Goal: Information Seeking & Learning: Compare options

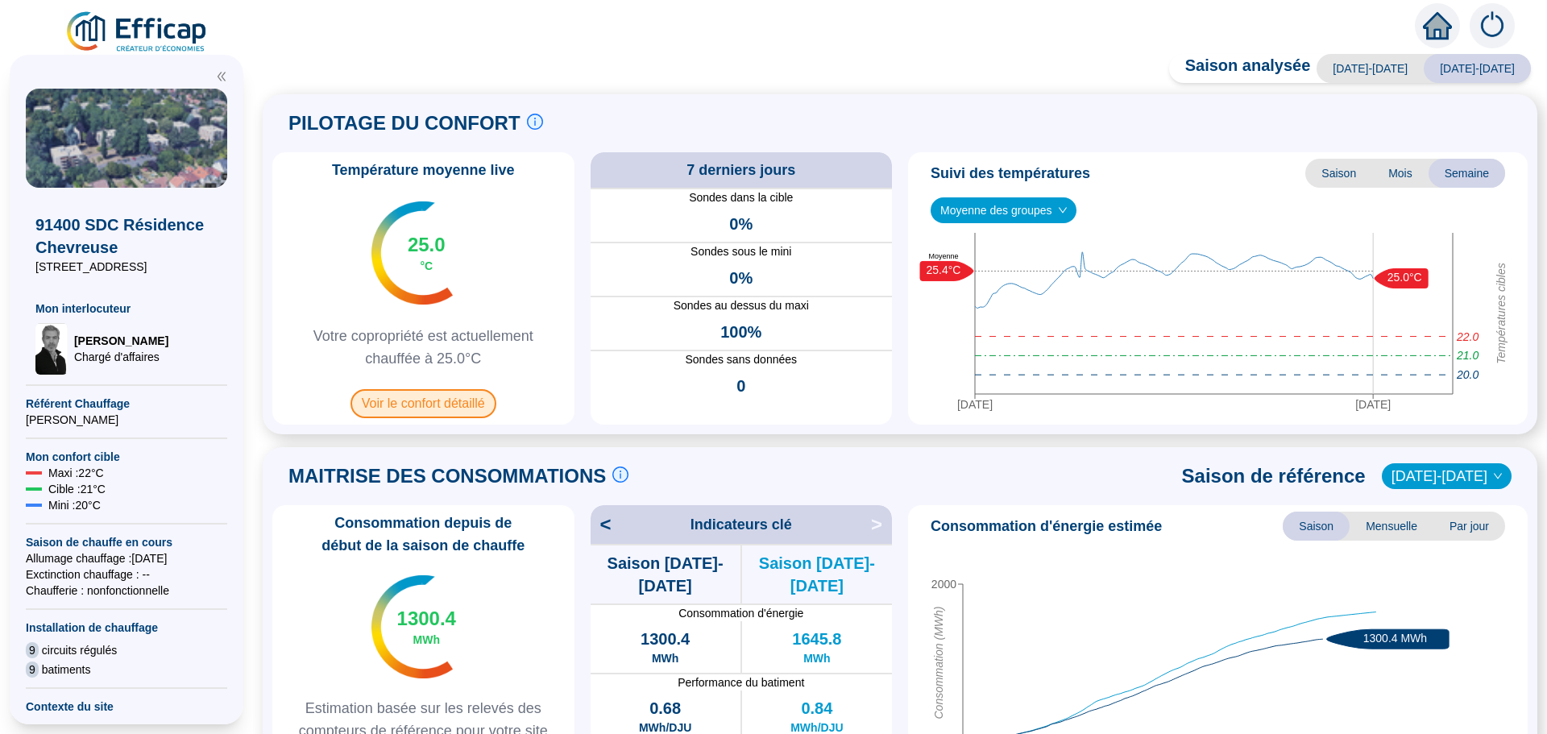
click at [430, 410] on span "Voir le confort détaillé" at bounding box center [423, 403] width 146 height 29
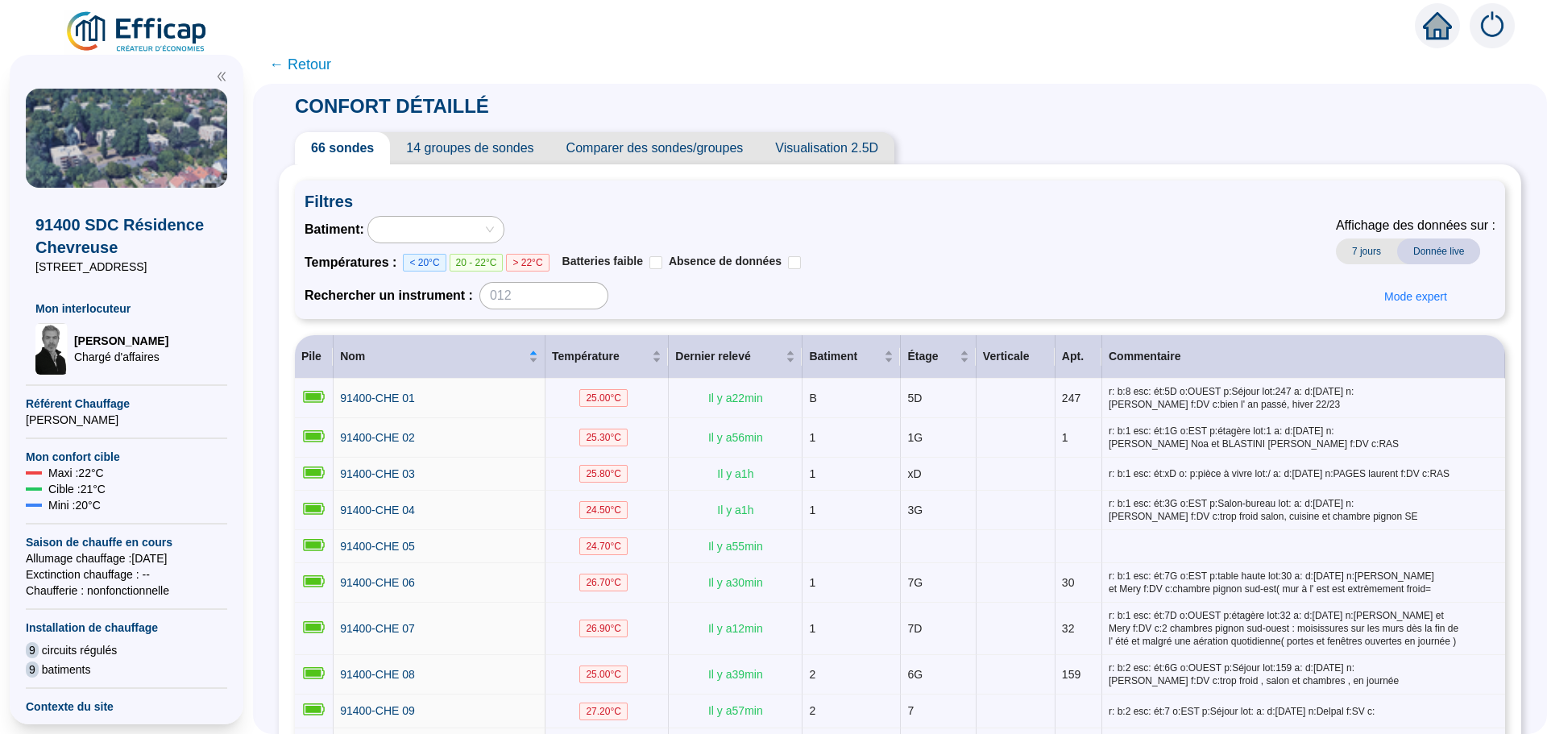
click at [661, 154] on span "Comparer des sondes/groupes" at bounding box center [654, 148] width 209 height 32
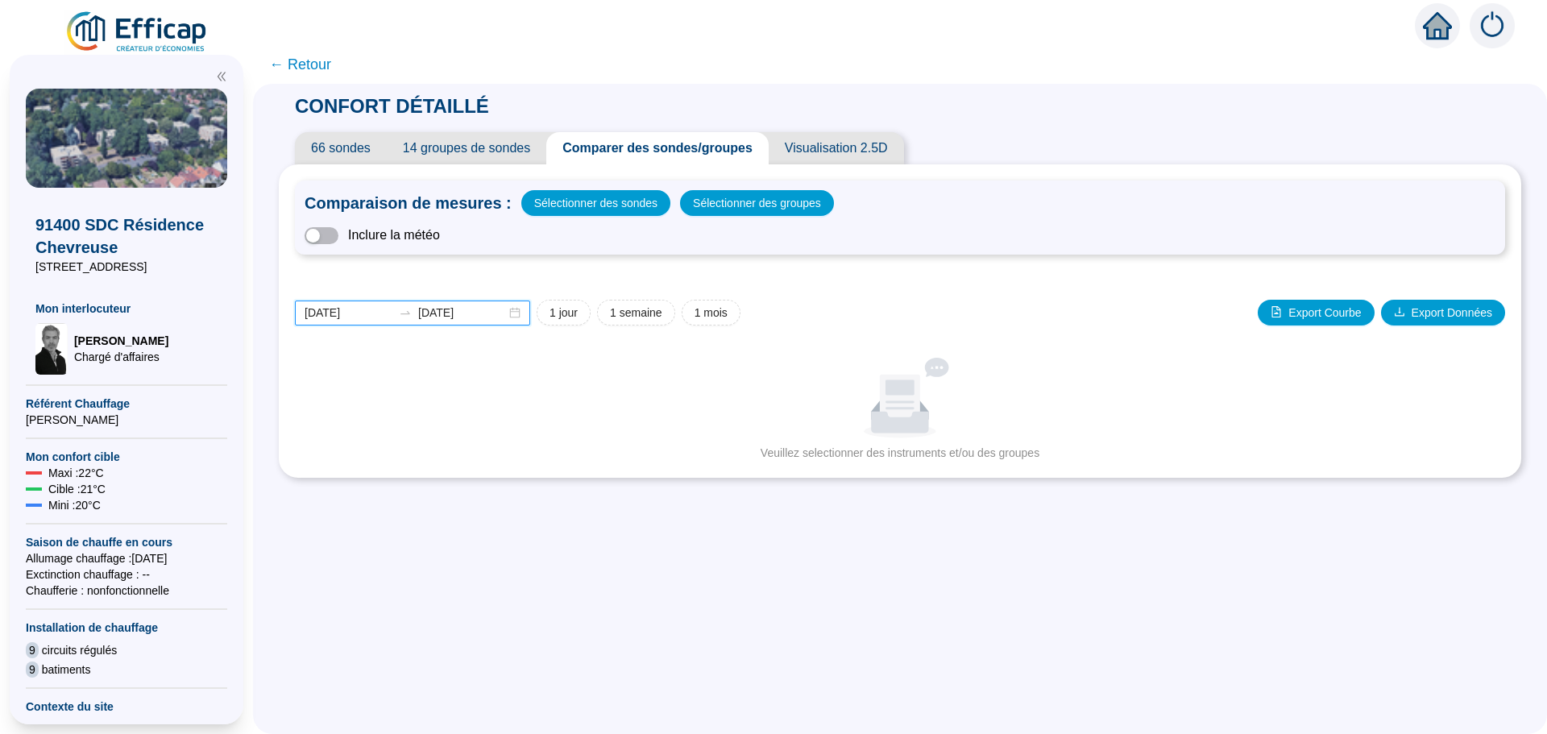
click at [373, 311] on input "[DATE]" at bounding box center [348, 312] width 88 height 17
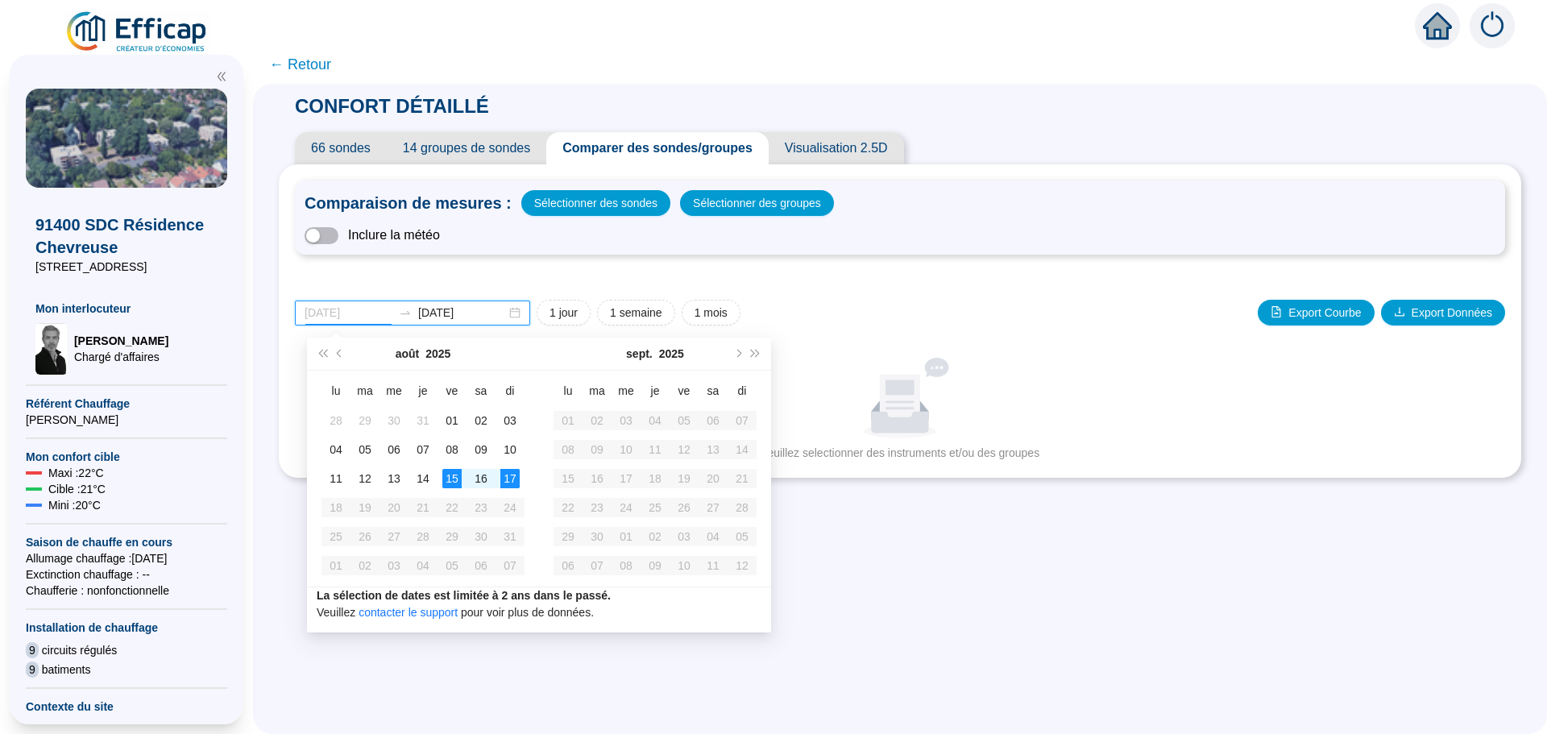
type input "[DATE]"
click at [453, 481] on div "15" at bounding box center [451, 478] width 19 height 19
type input "[DATE]"
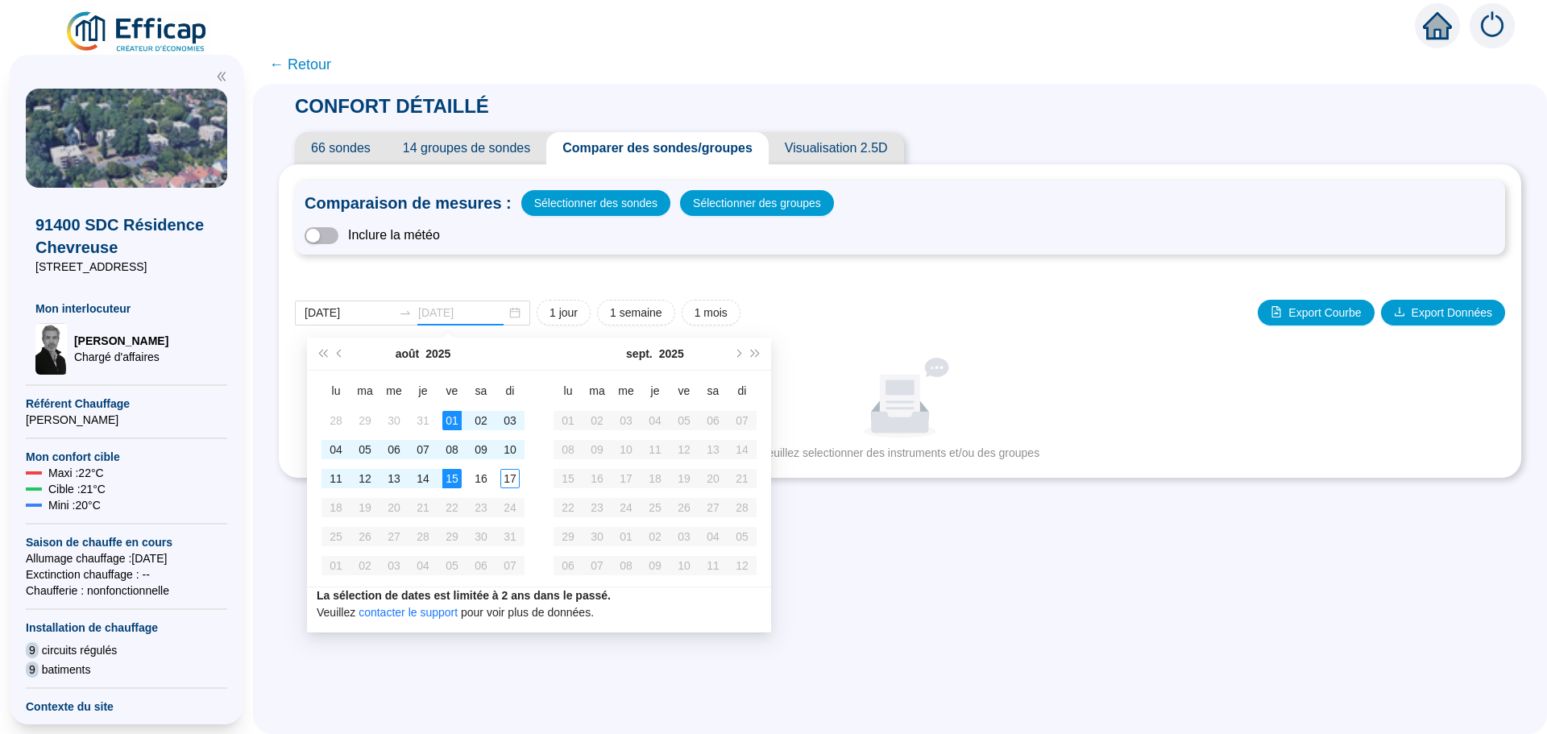
click at [452, 418] on div "01" at bounding box center [451, 420] width 19 height 19
type input "[DATE]"
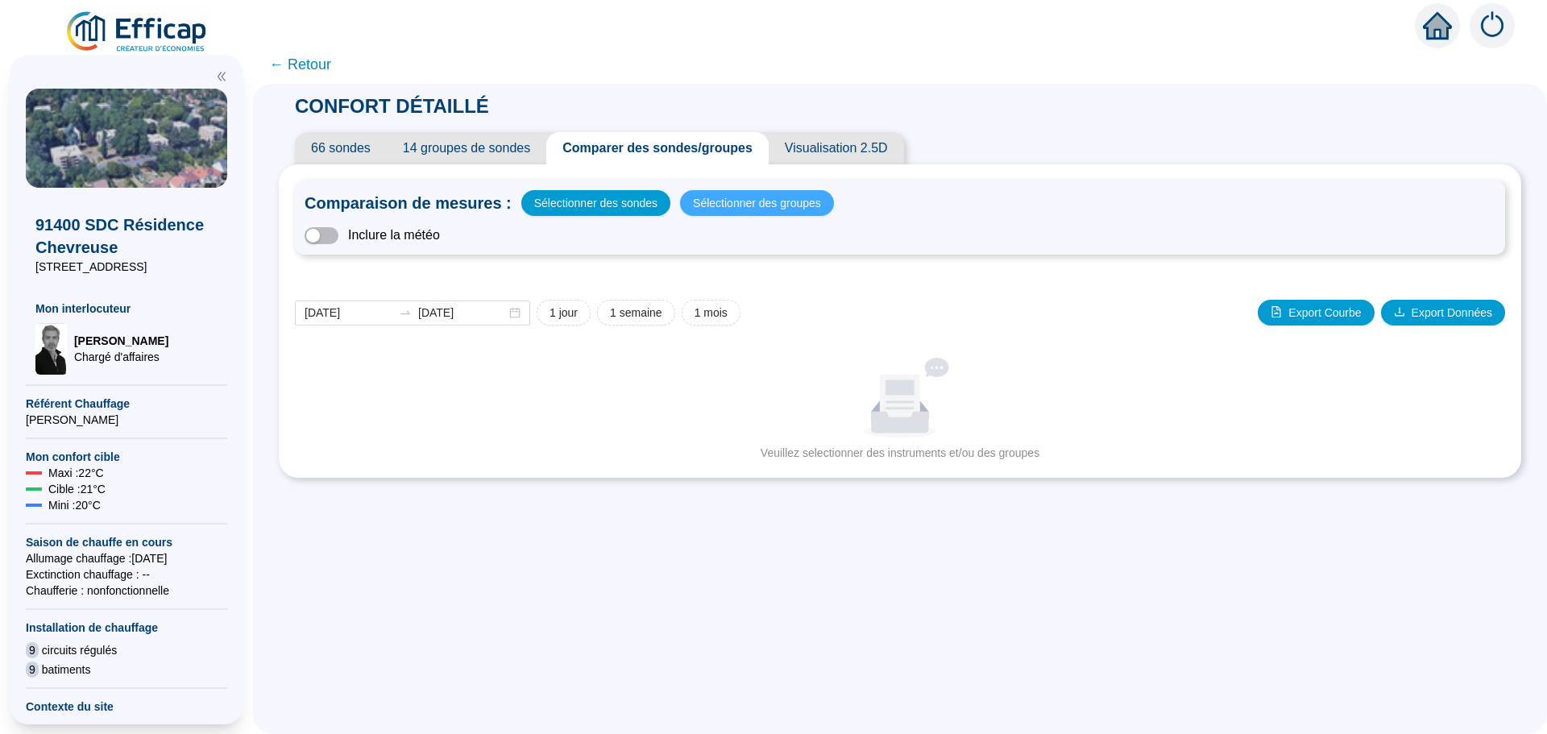
click at [765, 199] on span "Sélectionner des groupes" at bounding box center [757, 203] width 128 height 23
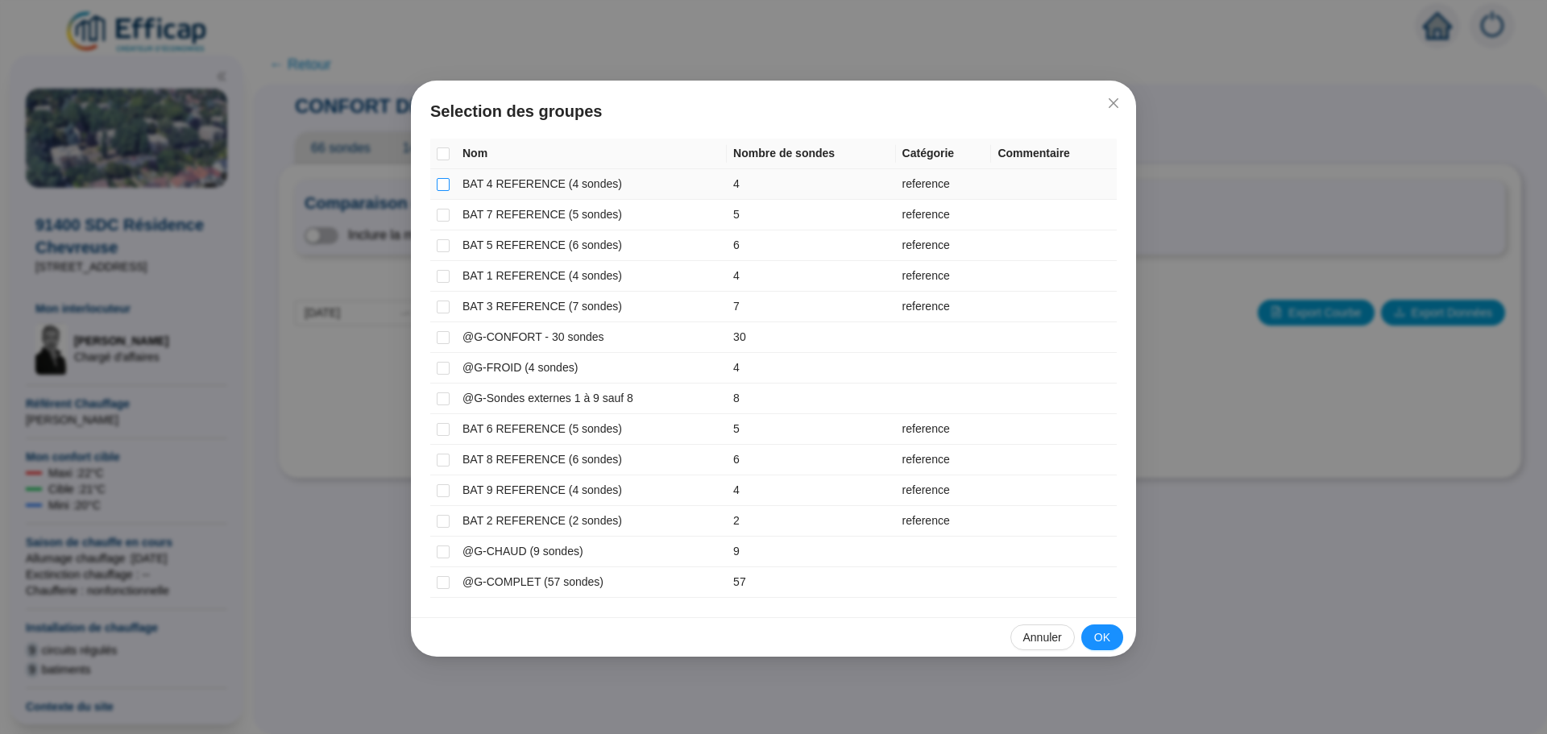
click at [447, 184] on input "checkbox" at bounding box center [443, 184] width 13 height 13
checkbox input "true"
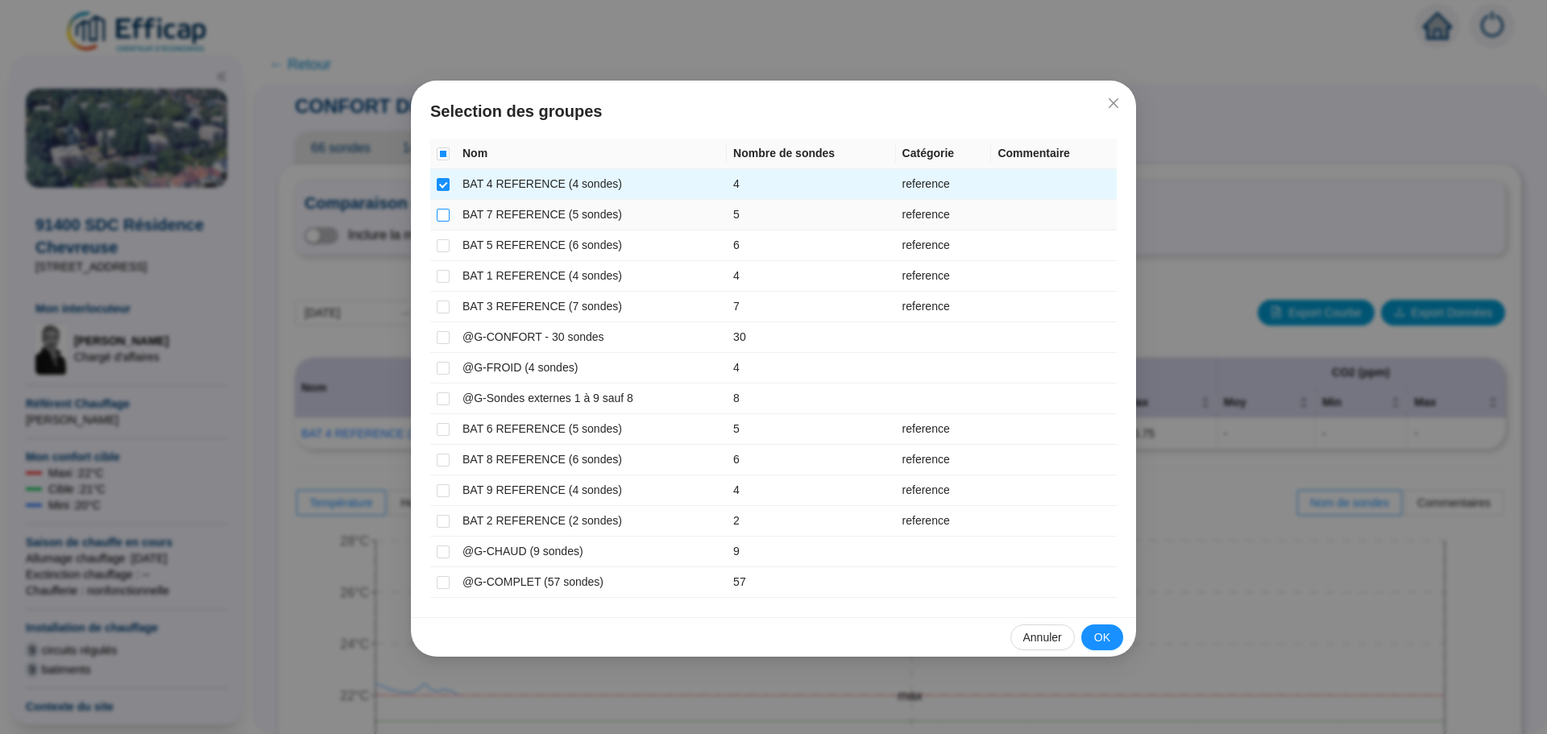
click at [442, 217] on input "checkbox" at bounding box center [443, 215] width 13 height 13
checkbox input "true"
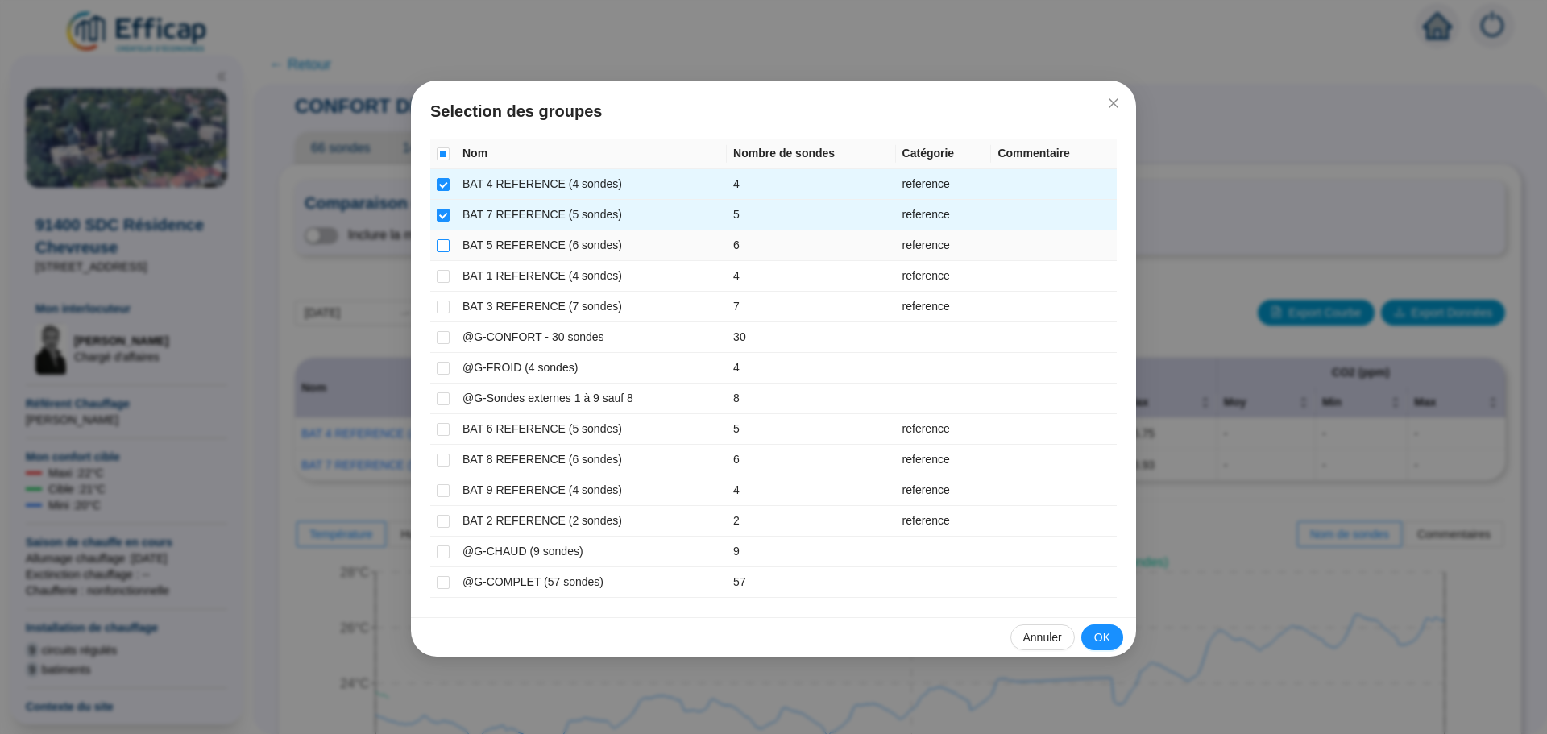
click at [441, 244] on input "checkbox" at bounding box center [443, 245] width 13 height 13
checkbox input "true"
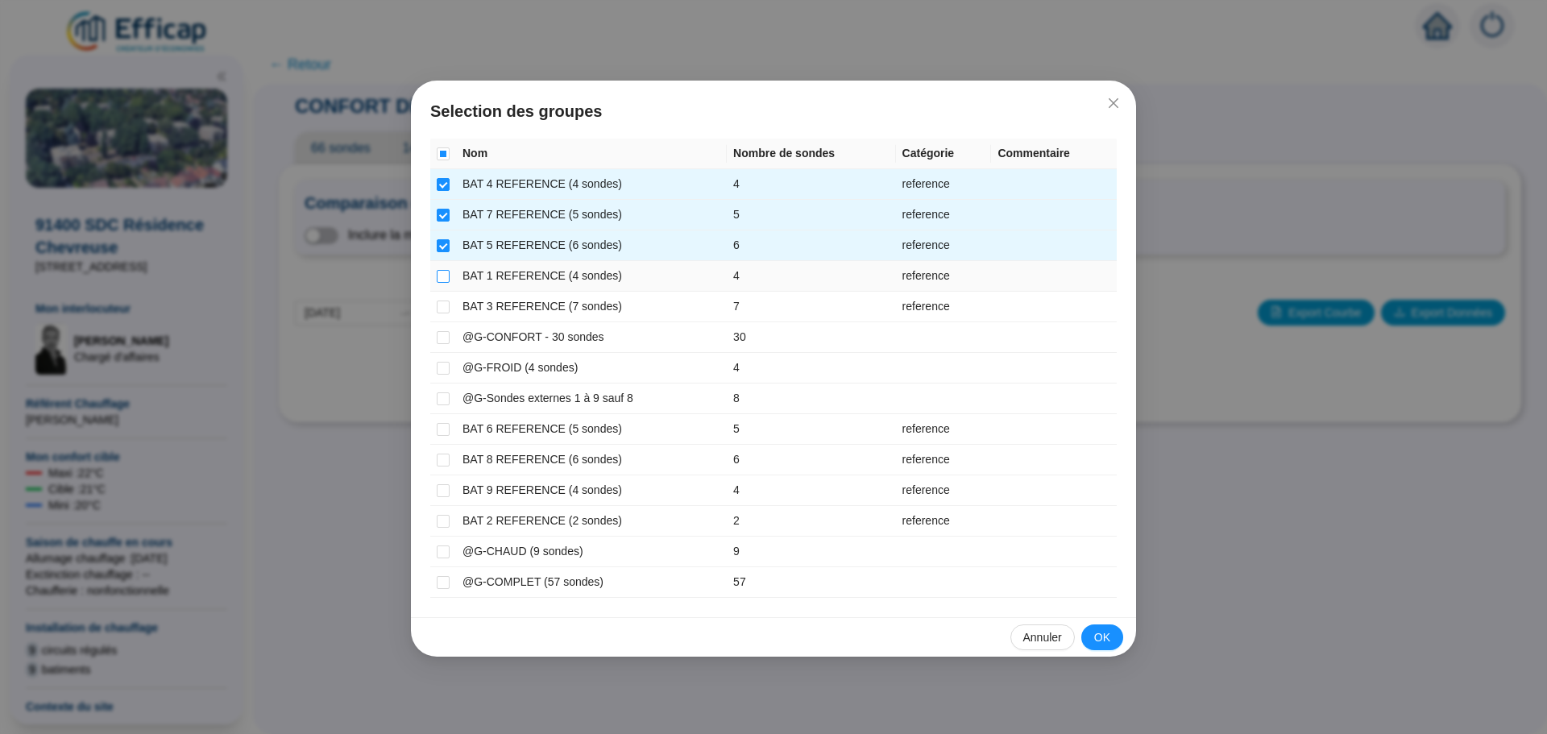
click at [445, 272] on input "checkbox" at bounding box center [443, 276] width 13 height 13
checkbox input "true"
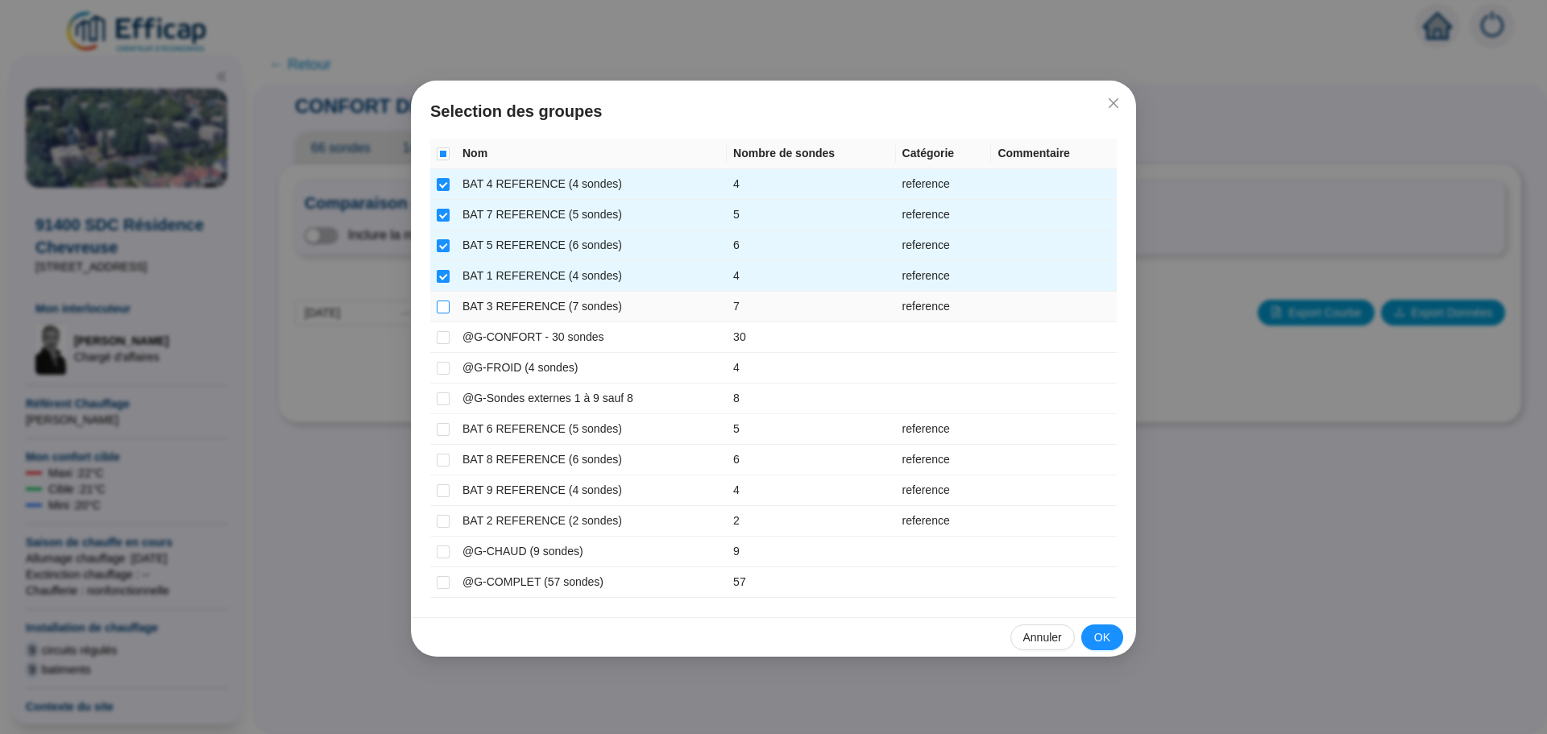
click at [445, 304] on input "checkbox" at bounding box center [443, 306] width 13 height 13
checkbox input "true"
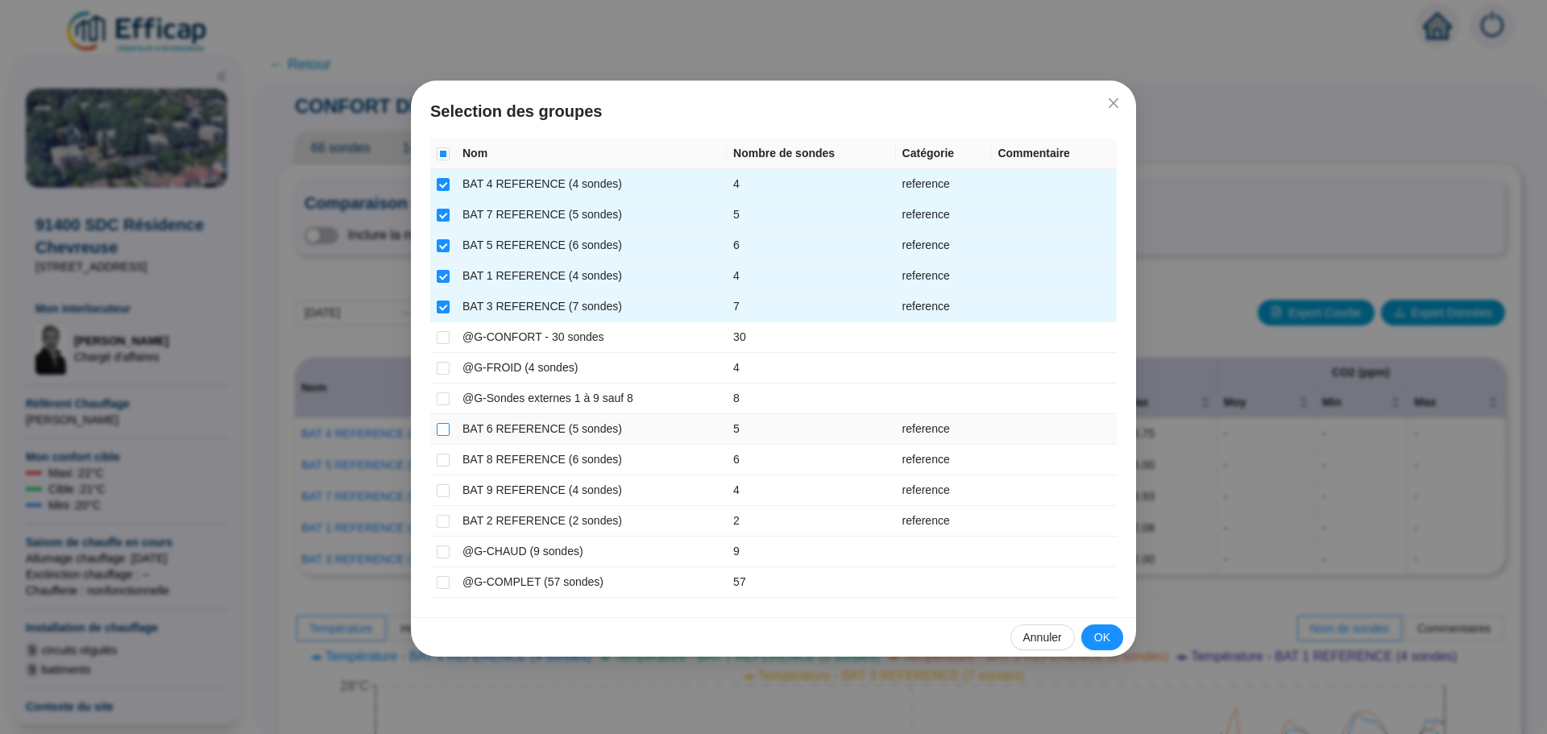
click at [447, 425] on input "checkbox" at bounding box center [443, 429] width 13 height 13
checkbox input "true"
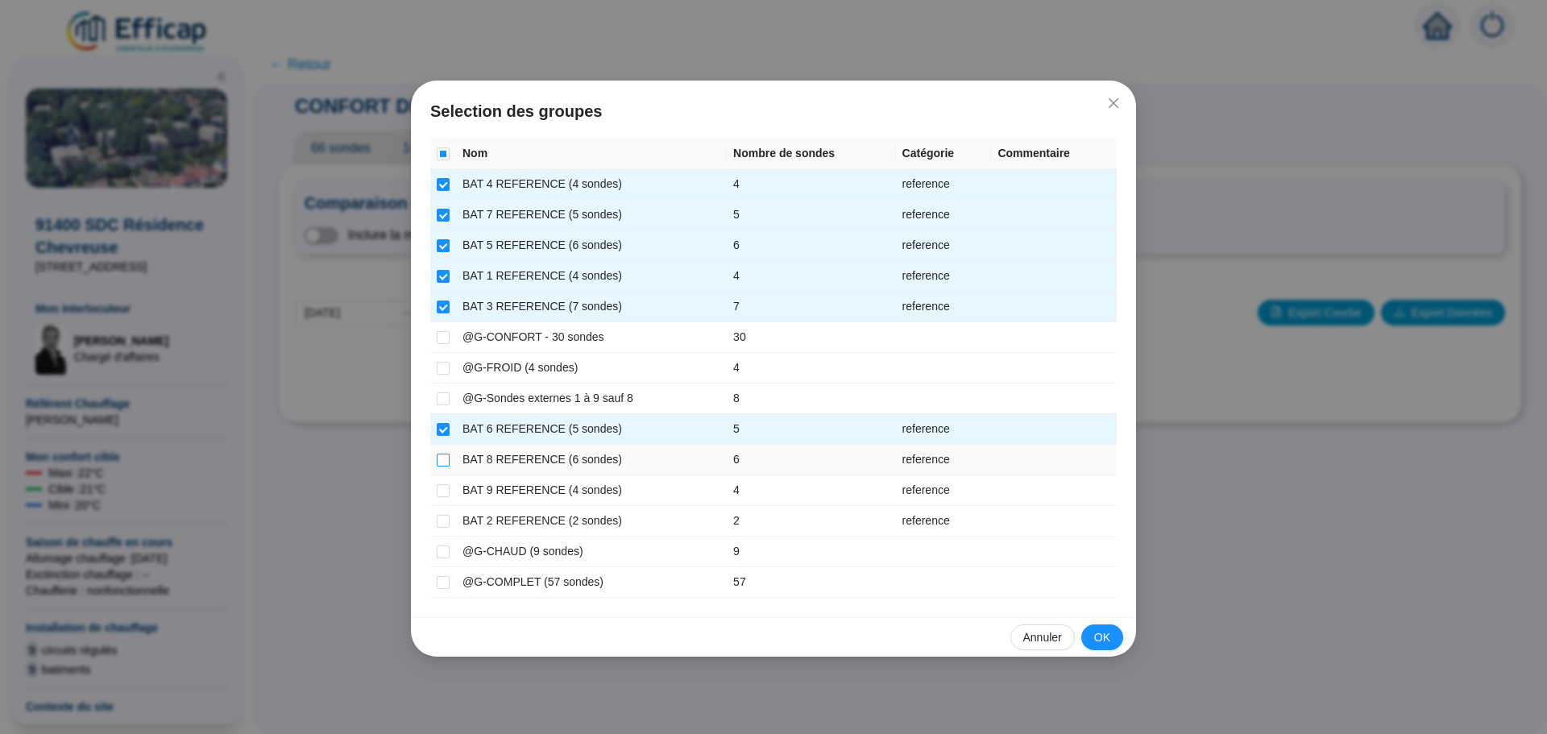
click at [448, 458] on input "checkbox" at bounding box center [443, 460] width 13 height 13
checkbox input "true"
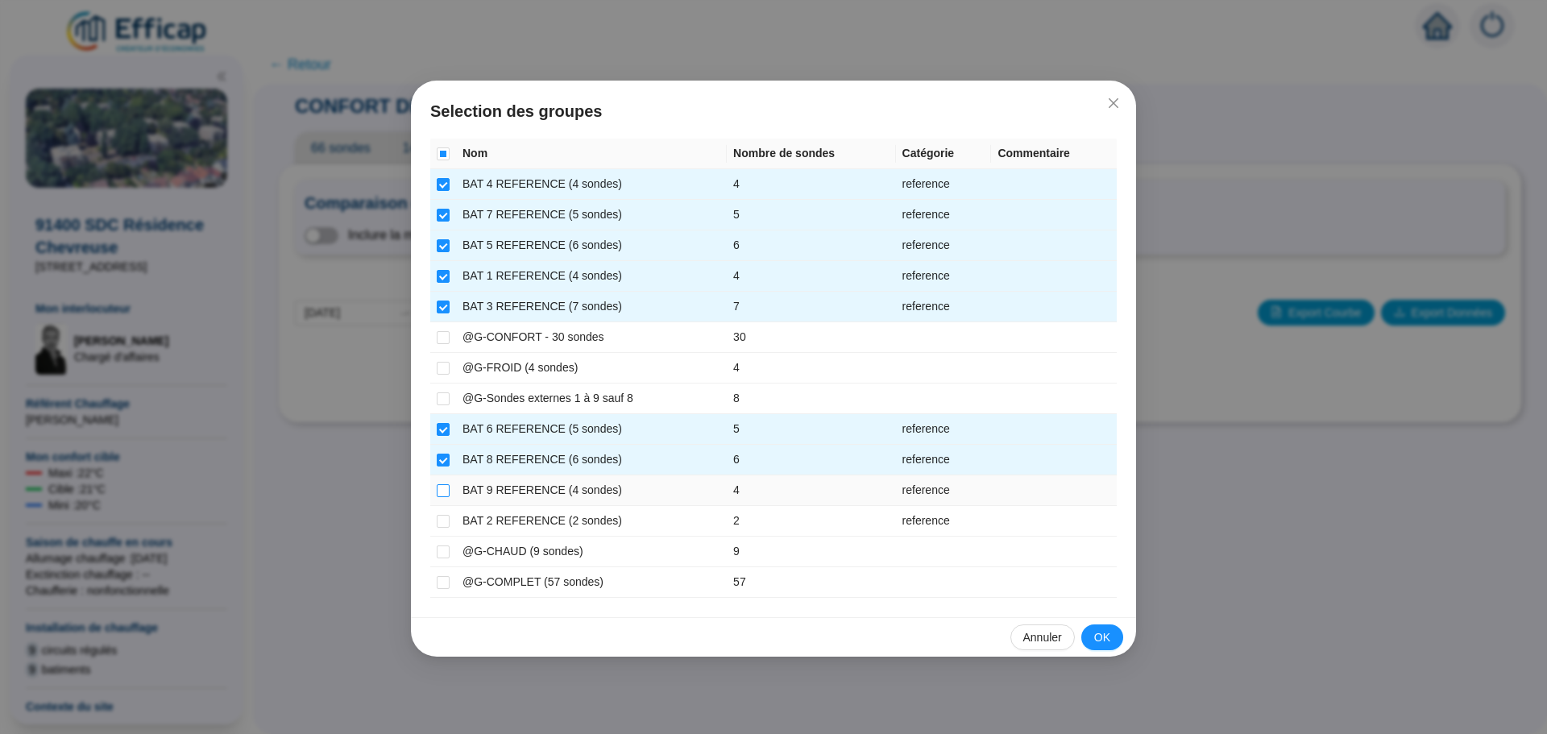
click at [442, 493] on input "checkbox" at bounding box center [443, 490] width 13 height 13
checkbox input "true"
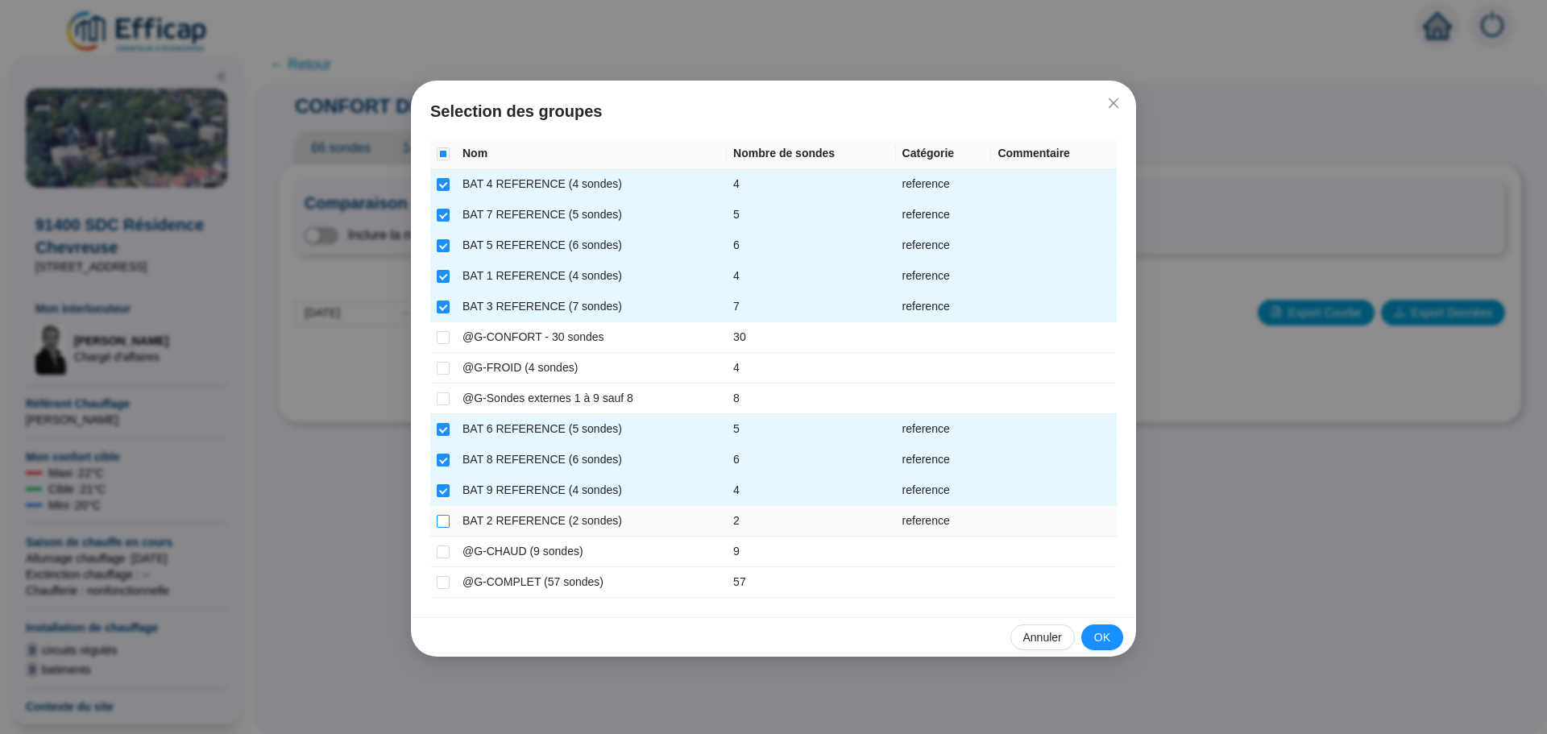
click at [443, 517] on input "checkbox" at bounding box center [443, 521] width 13 height 13
checkbox input "true"
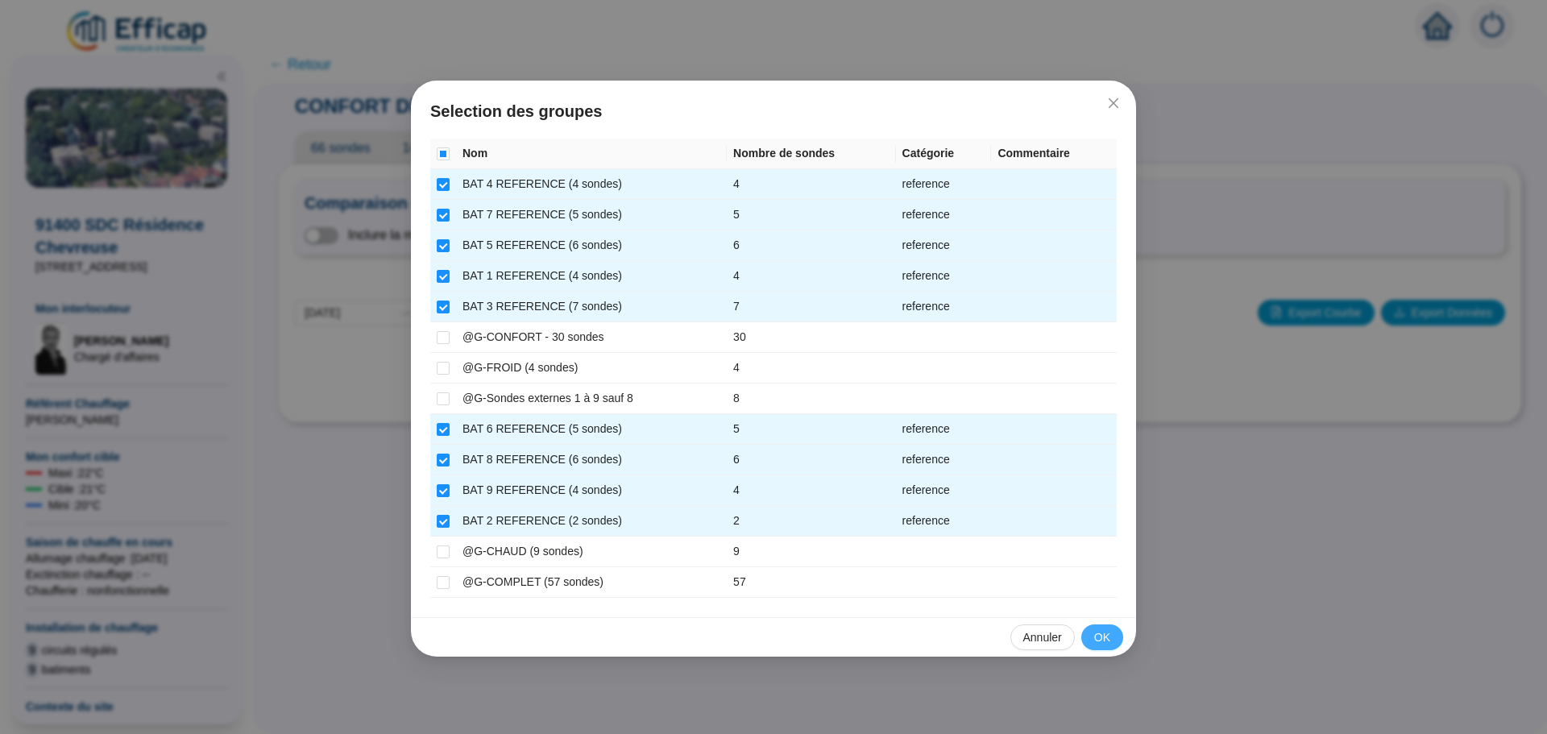
click at [1089, 636] on button "OK" at bounding box center [1102, 637] width 42 height 26
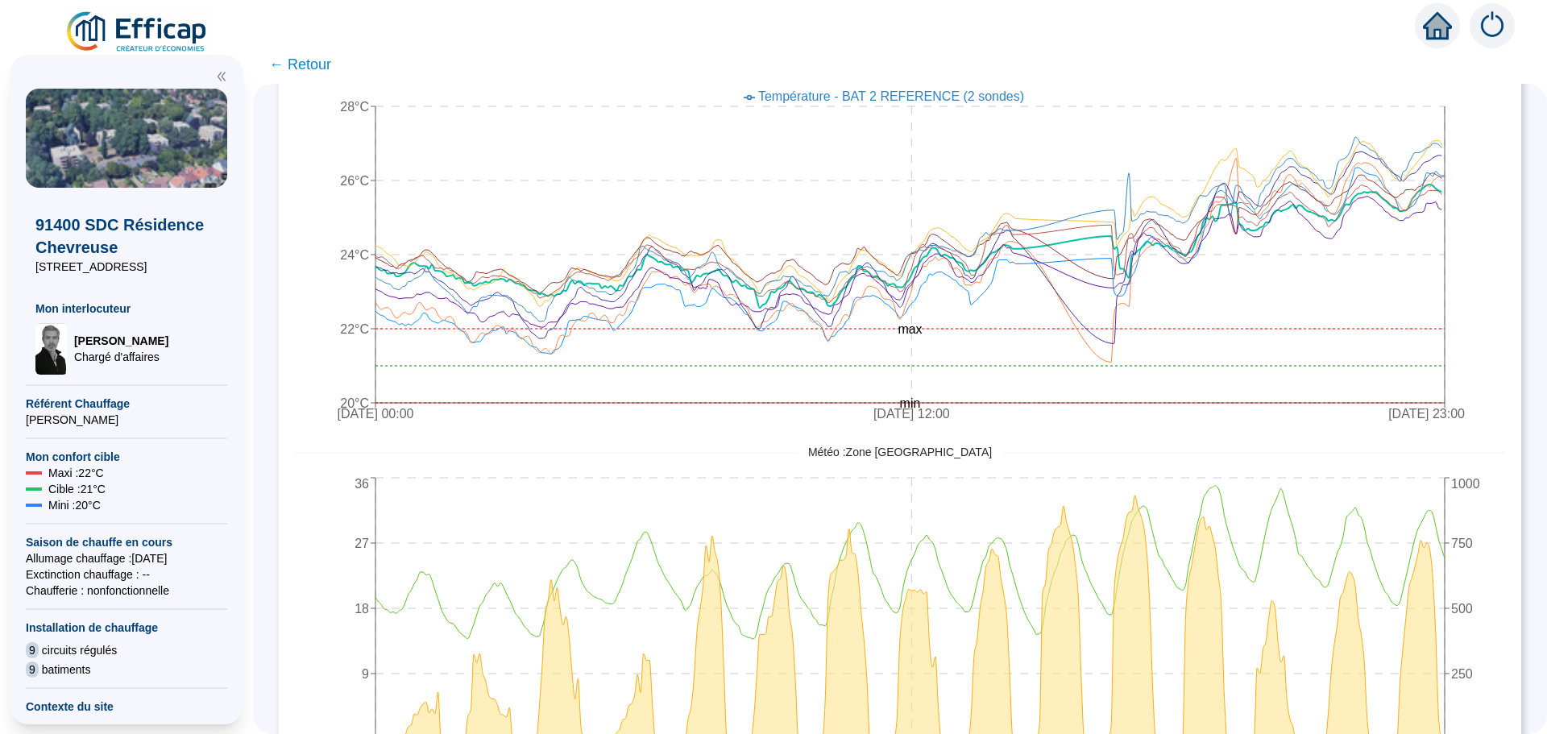
scroll to position [725, 0]
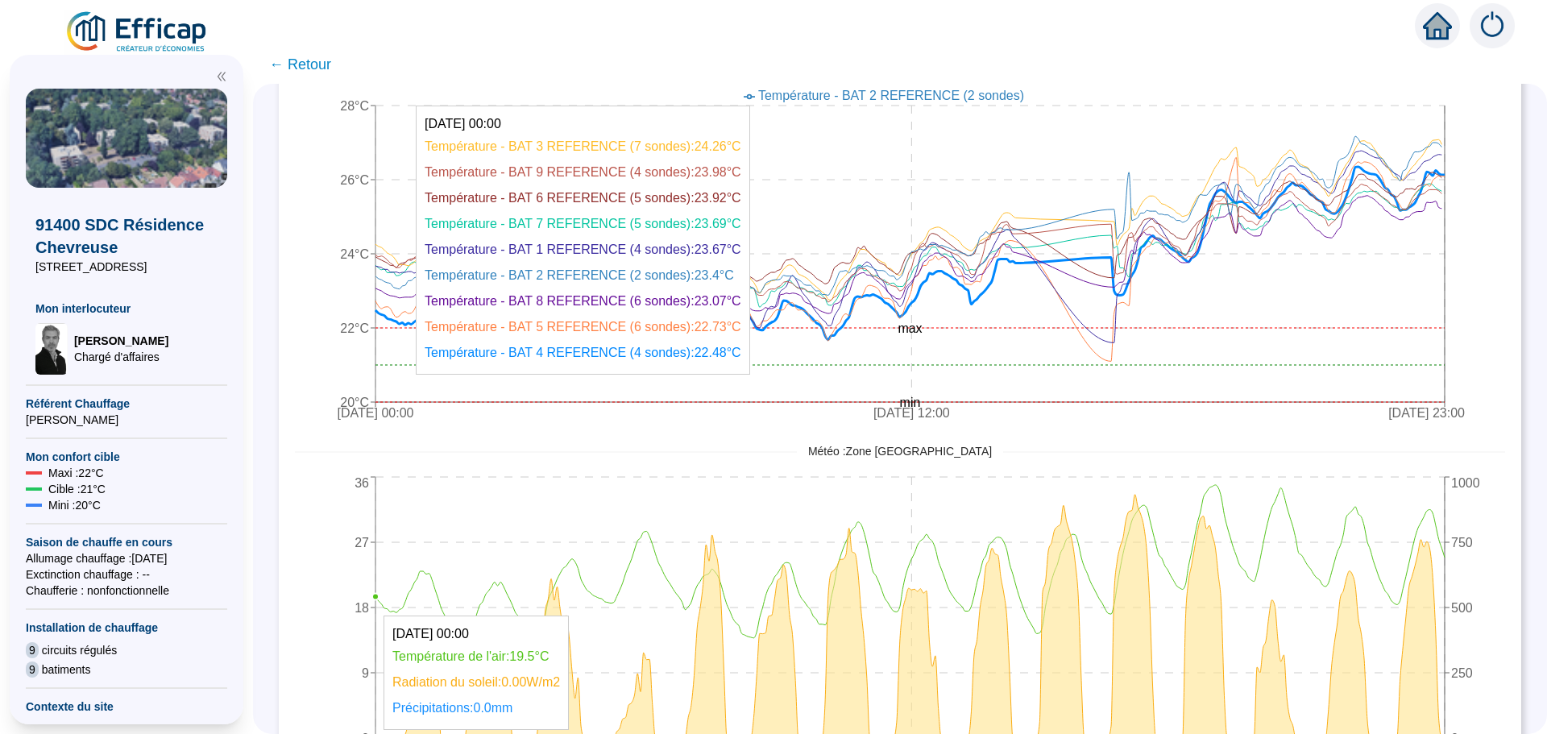
click at [387, 312] on icon at bounding box center [909, 260] width 1069 height 186
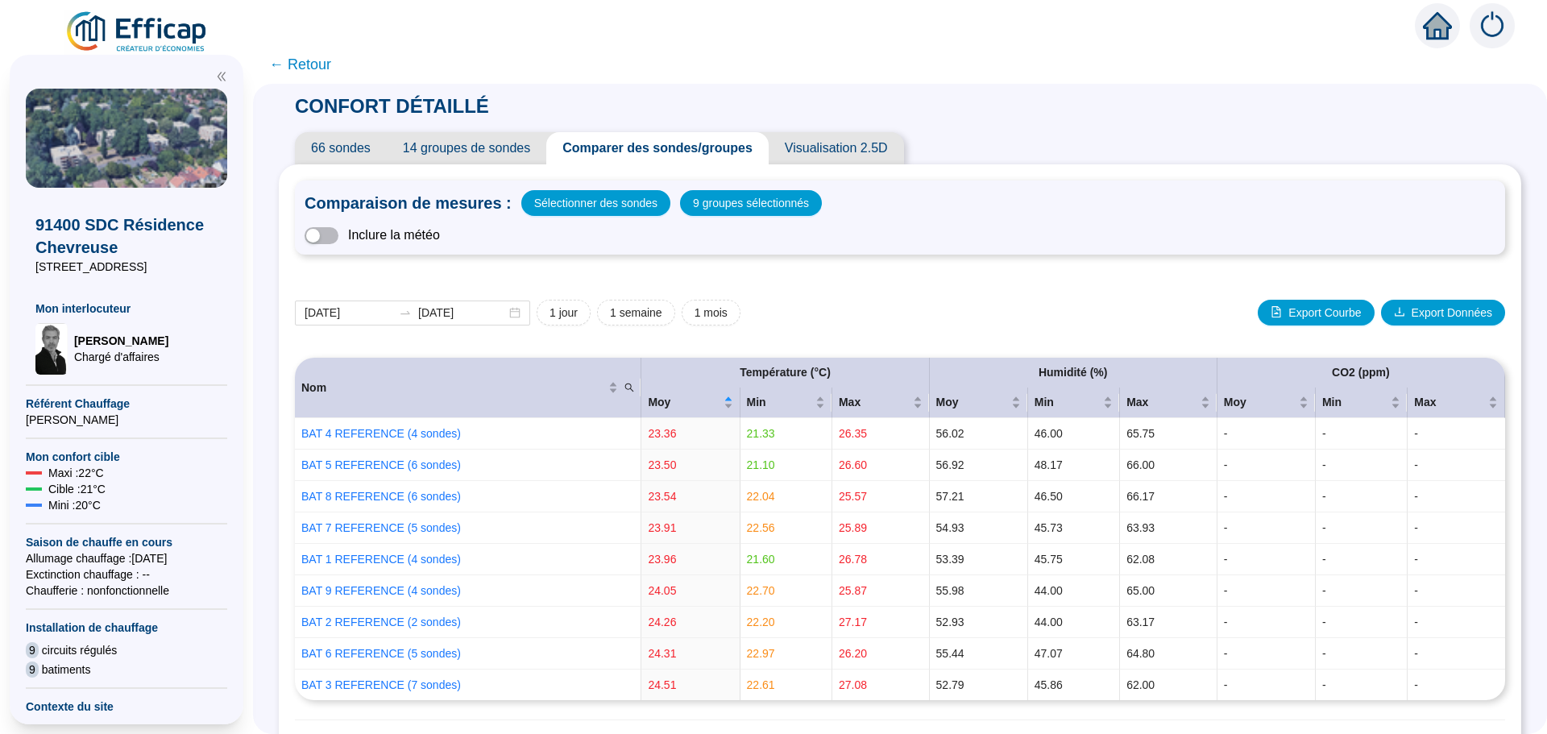
scroll to position [725, 0]
